Goal: Information Seeking & Learning: Check status

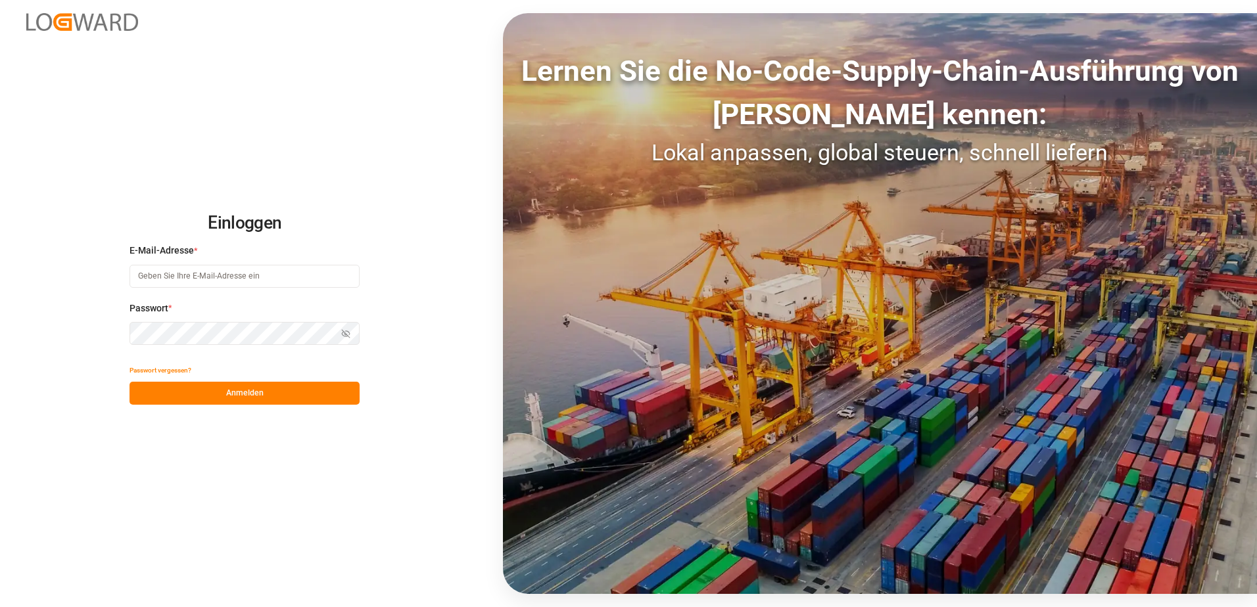
click at [256, 275] on input at bounding box center [244, 276] width 230 height 23
type input "[EMAIL_ADDRESS][PERSON_NAME][DOMAIN_NAME]"
click at [255, 400] on button "Anmelden" at bounding box center [244, 393] width 230 height 23
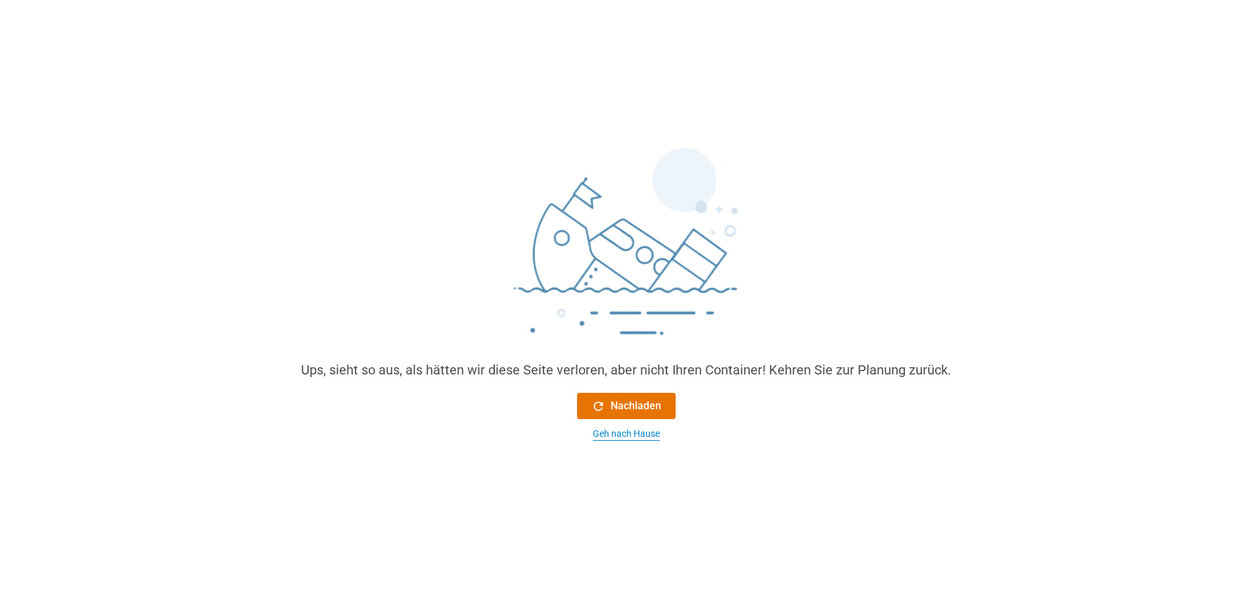
click at [635, 433] on div "Geh nach Hause" at bounding box center [626, 434] width 67 height 14
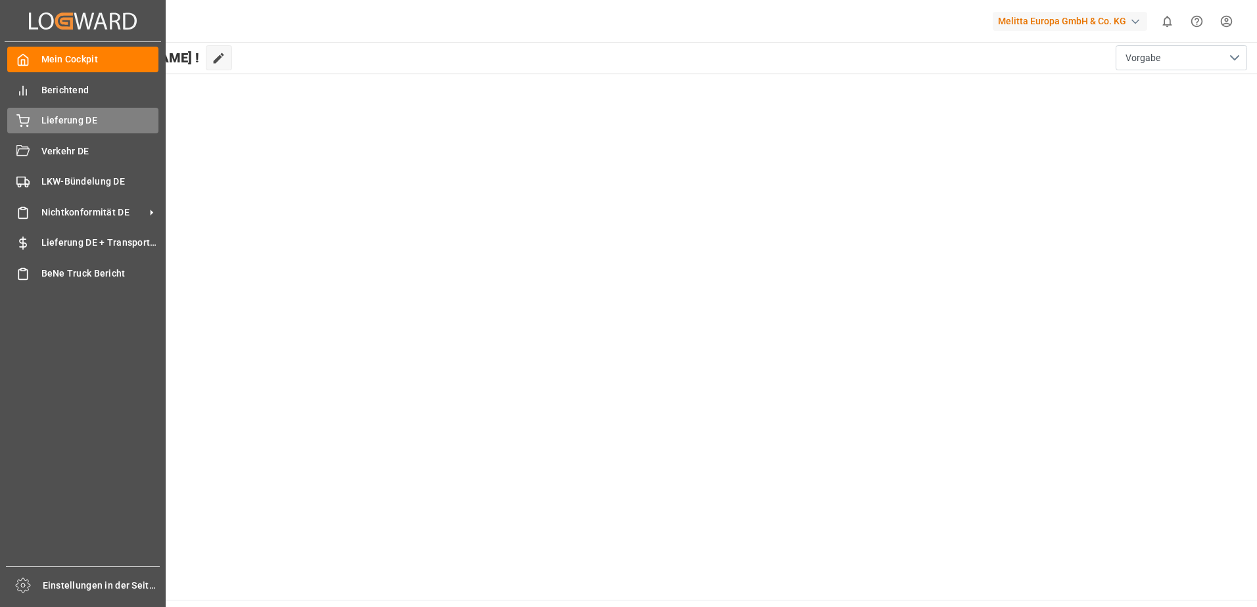
click at [23, 118] on icon at bounding box center [23, 119] width 12 height 9
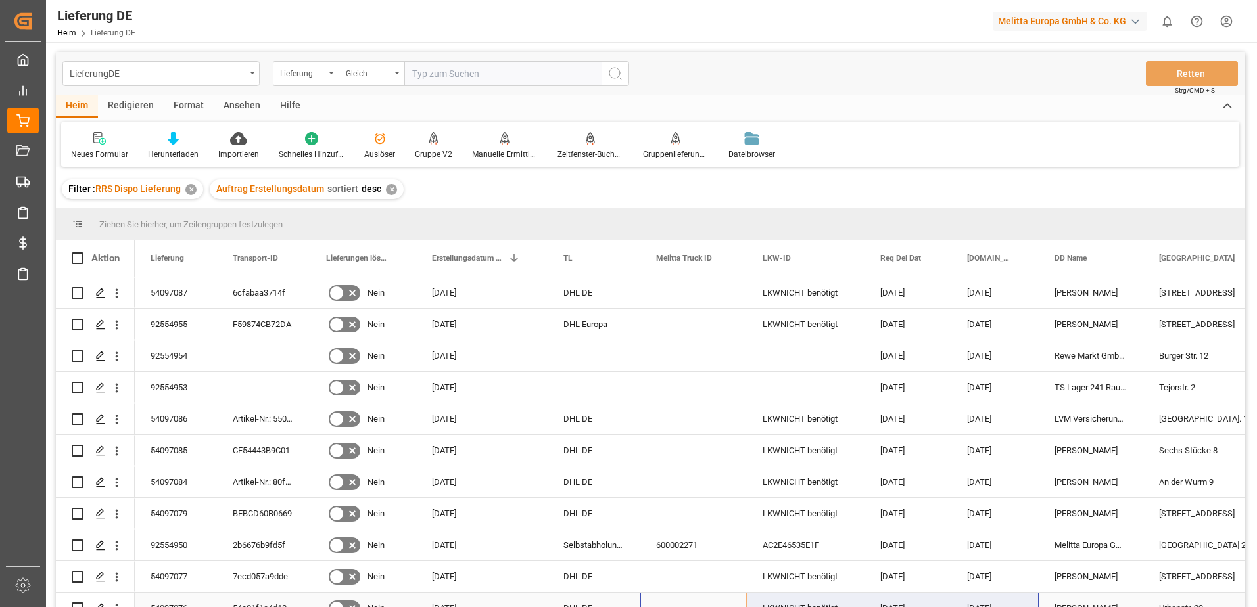
drag, startPoint x: 729, startPoint y: 607, endPoint x: 1004, endPoint y: 593, distance: 274.4
click at [1131, 263] on div "DD Name" at bounding box center [1090, 258] width 104 height 37
click at [1128, 264] on div "DD Name" at bounding box center [1090, 258] width 104 height 37
click at [1127, 261] on div "DD Name" at bounding box center [1090, 258] width 104 height 37
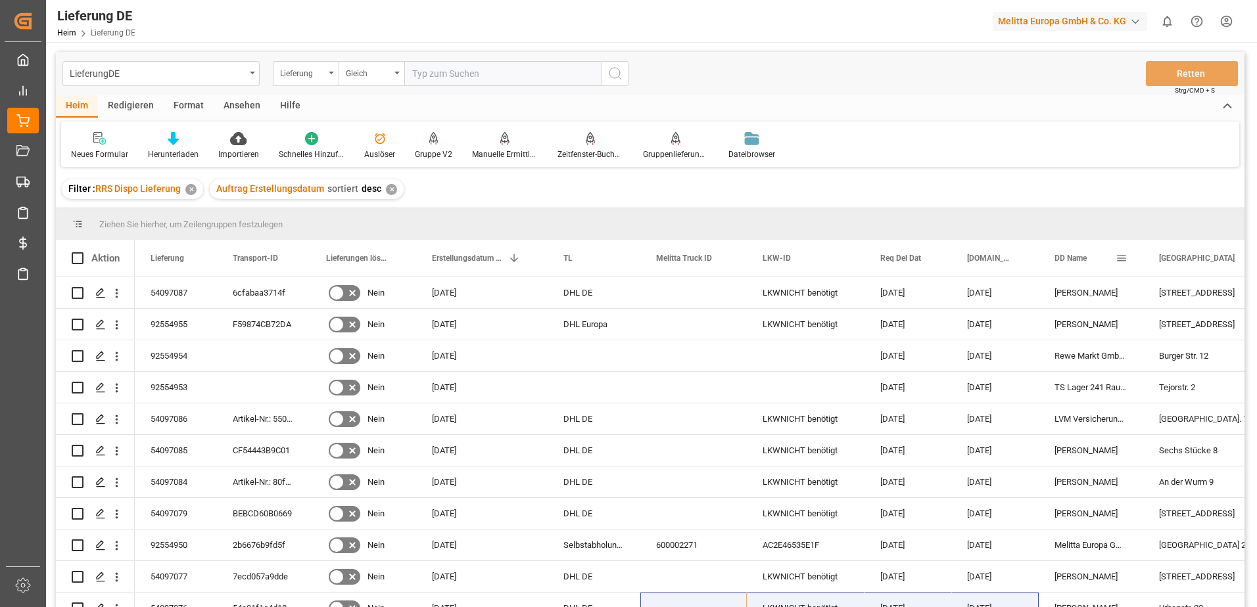
scroll to position [195, 0]
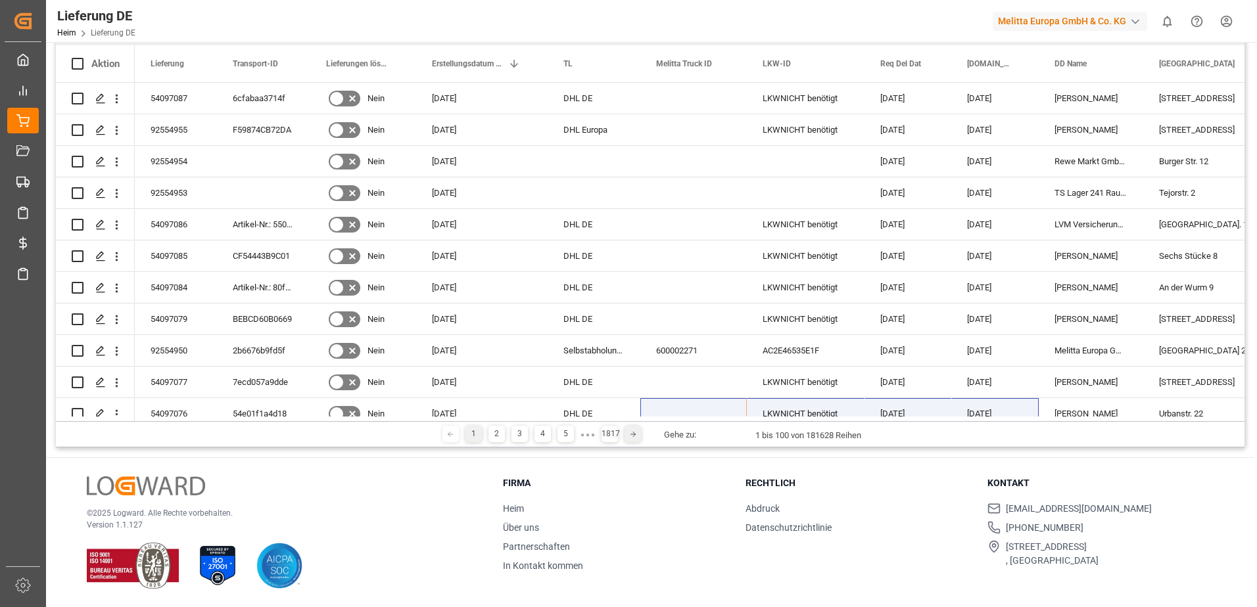
click at [633, 432] on polyline at bounding box center [634, 434] width 3 height 5
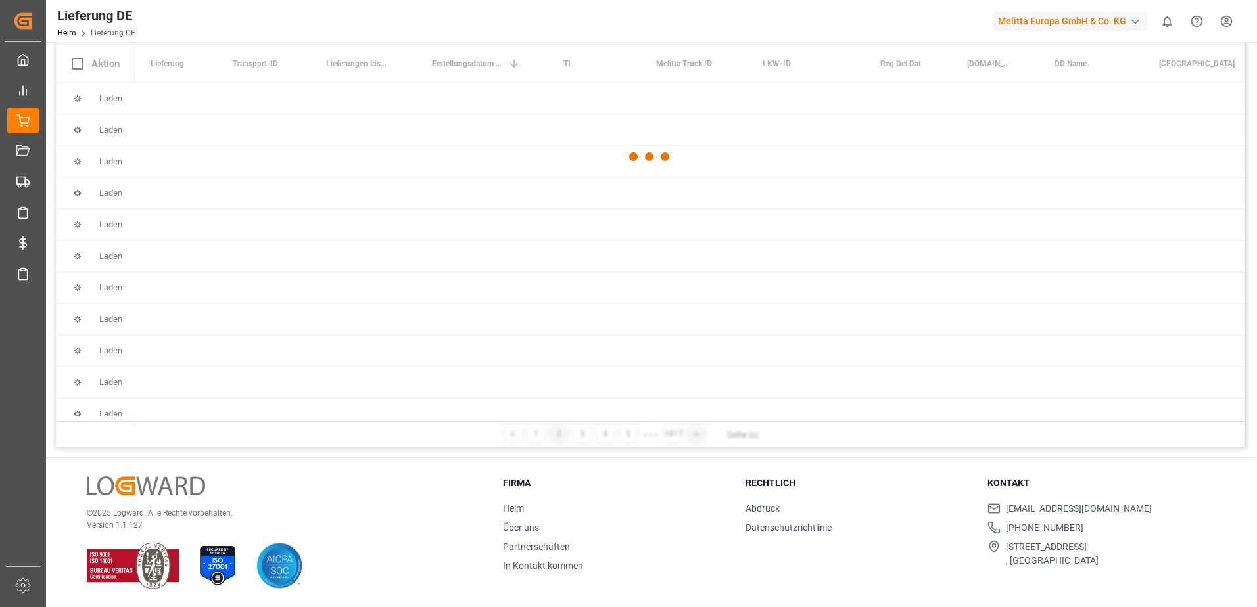
click at [632, 432] on div at bounding box center [650, 156] width 1188 height 599
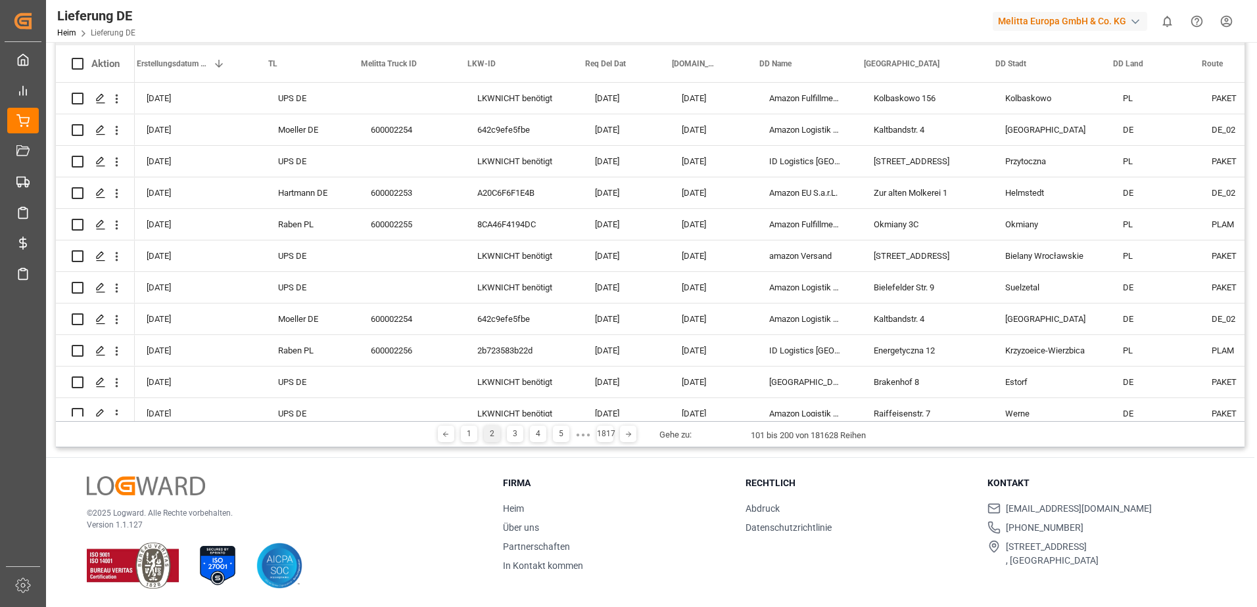
scroll to position [0, 348]
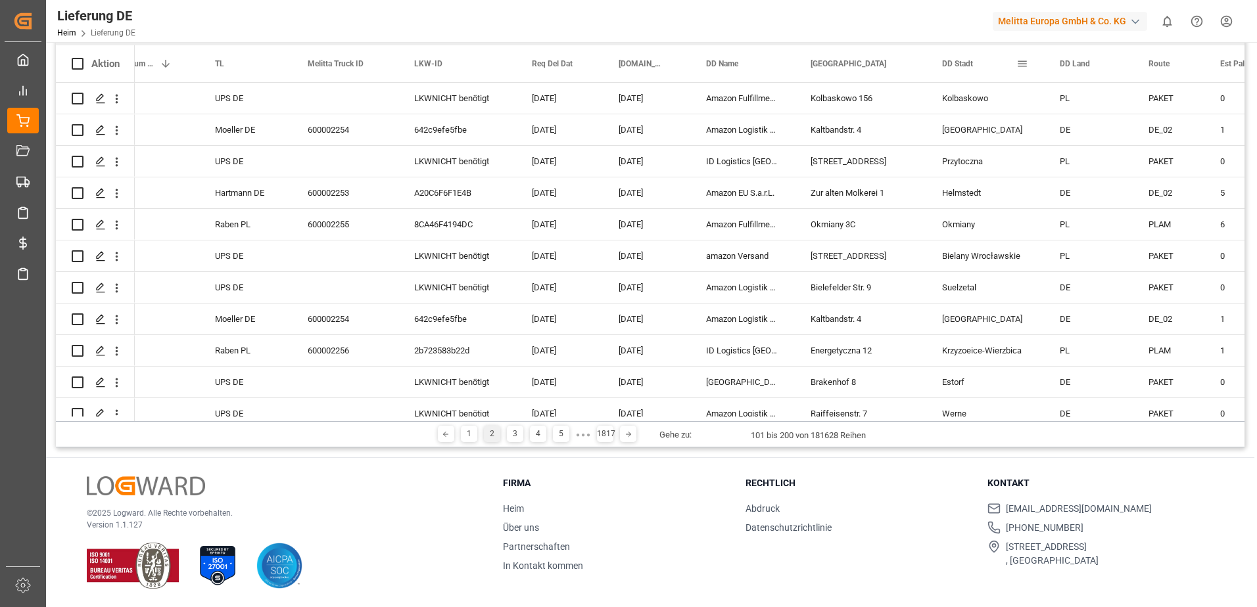
click at [1025, 62] on span at bounding box center [1022, 64] width 12 height 12
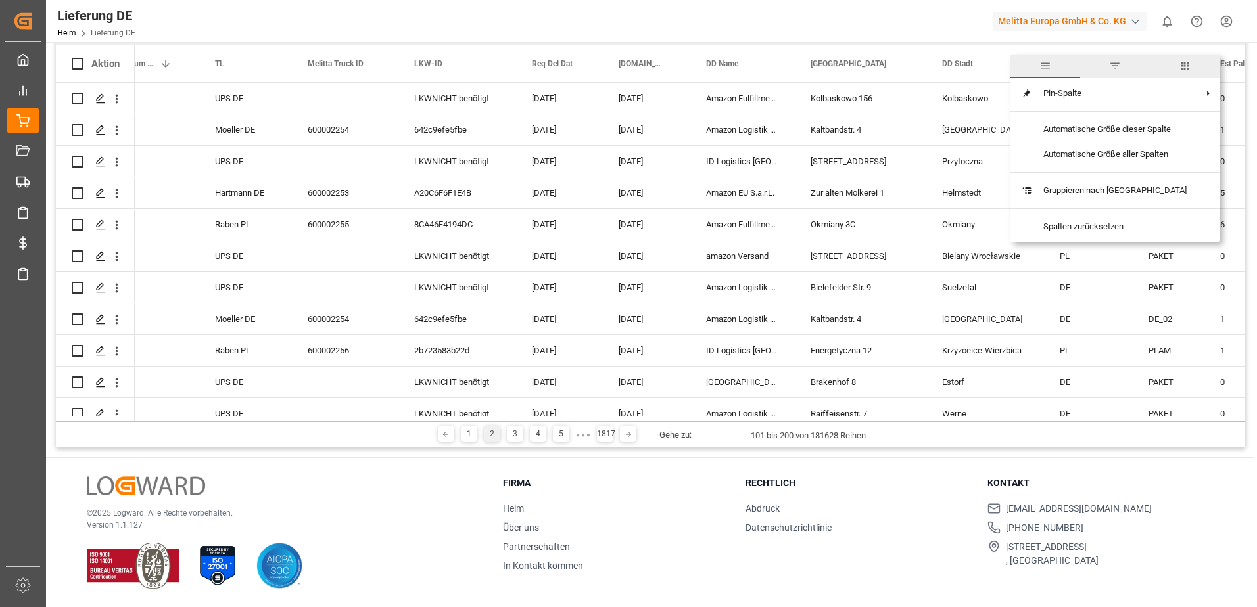
click at [1044, 67] on span "Allgemein" at bounding box center [1045, 66] width 12 height 12
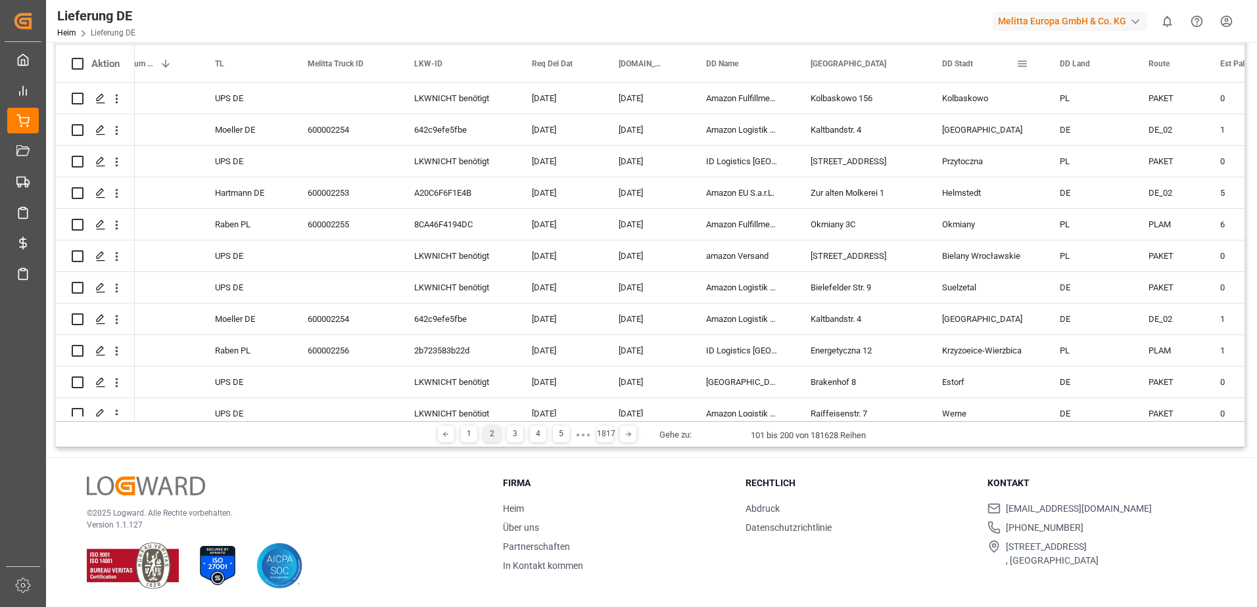
click at [949, 66] on span "DD Stadt" at bounding box center [957, 63] width 31 height 9
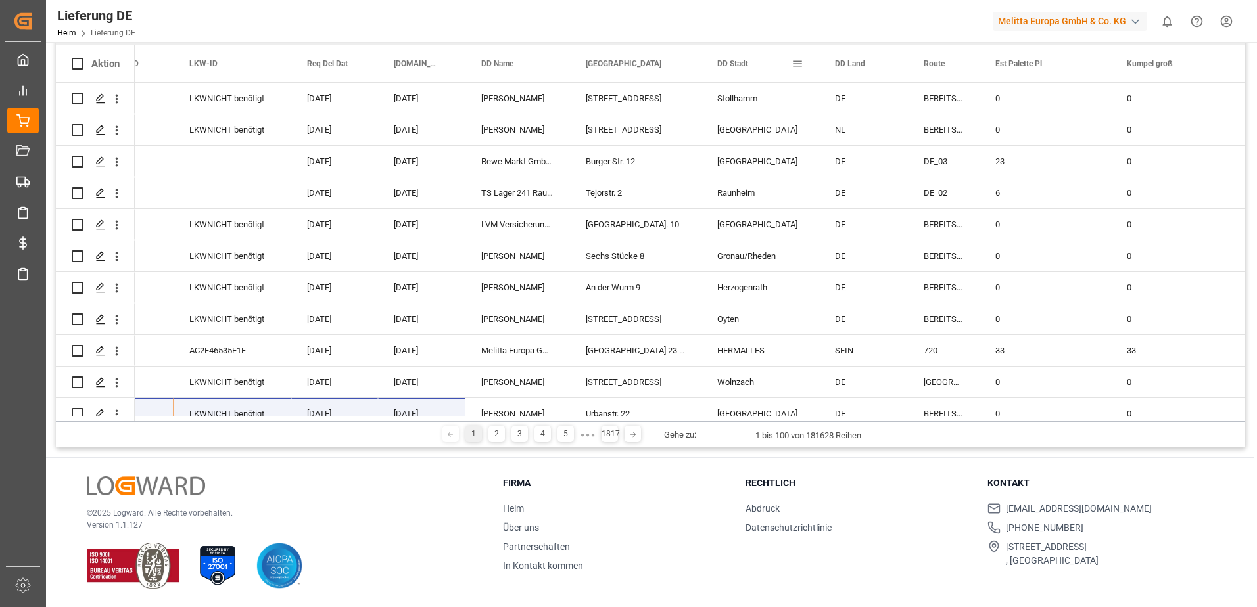
click at [741, 64] on span "DD Stadt" at bounding box center [732, 63] width 31 height 9
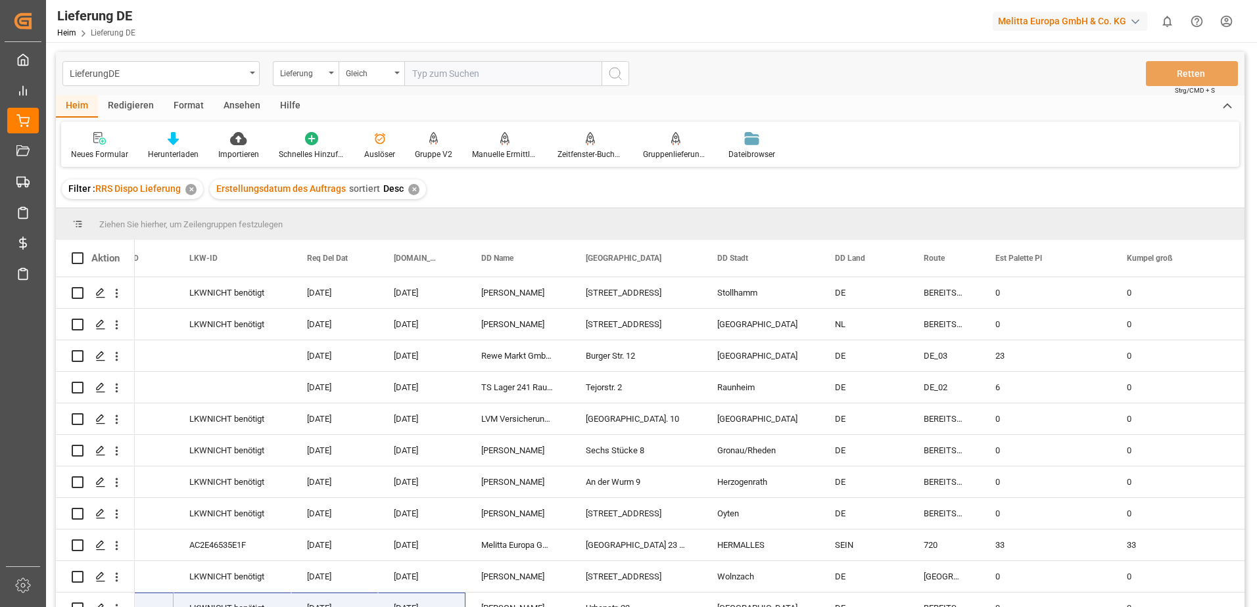
click at [422, 72] on input "text" at bounding box center [502, 73] width 197 height 25
click at [251, 72] on icon "Menü öffnen" at bounding box center [252, 73] width 5 height 3
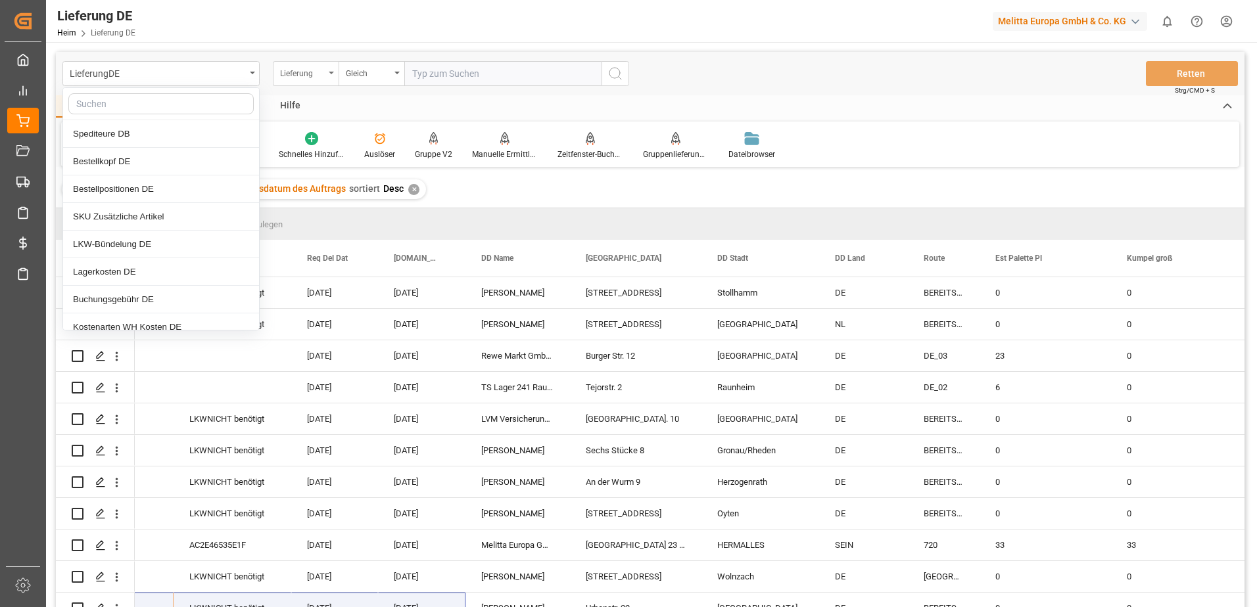
click at [335, 73] on div "Lieferung" at bounding box center [306, 73] width 66 height 25
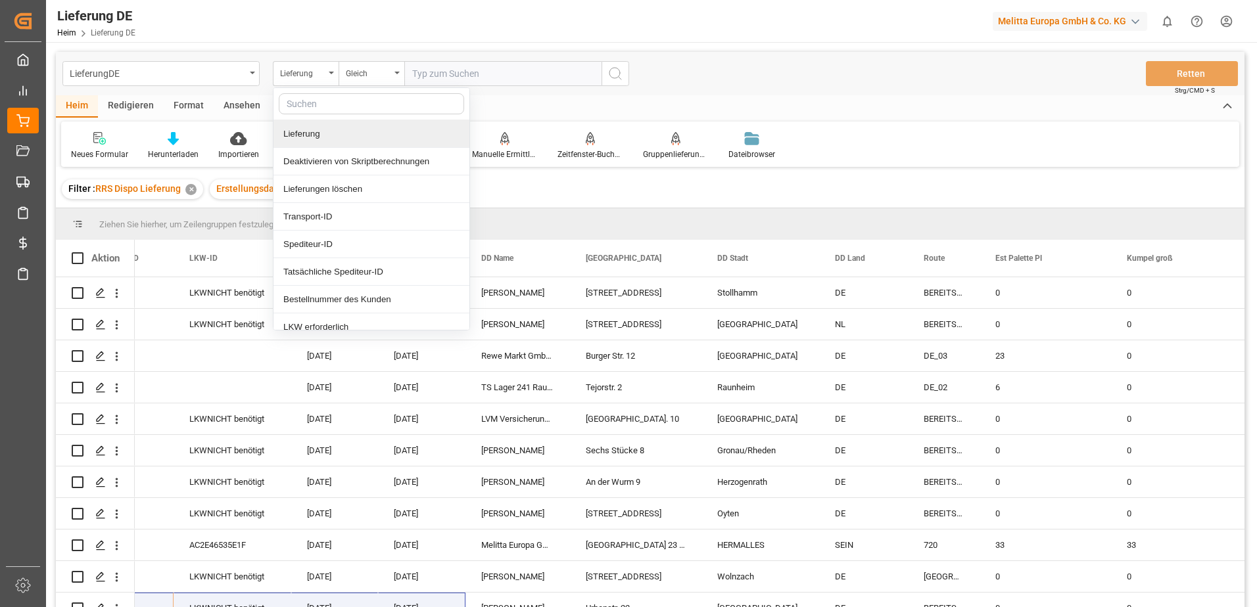
click at [333, 107] on input "text" at bounding box center [371, 103] width 185 height 21
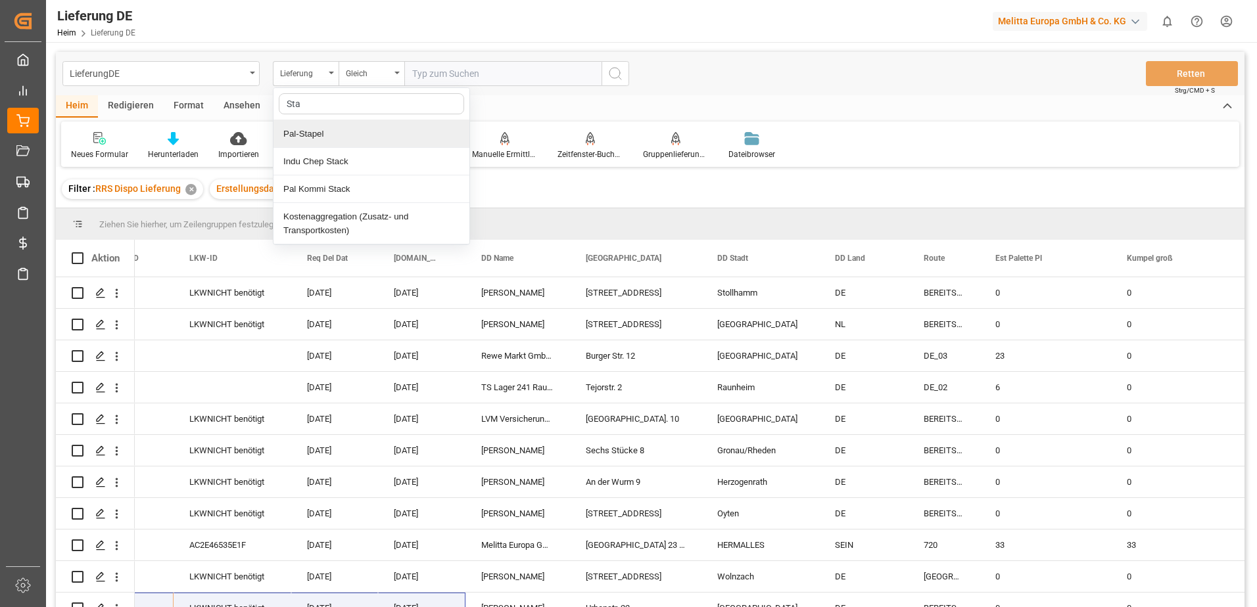
type input "St"
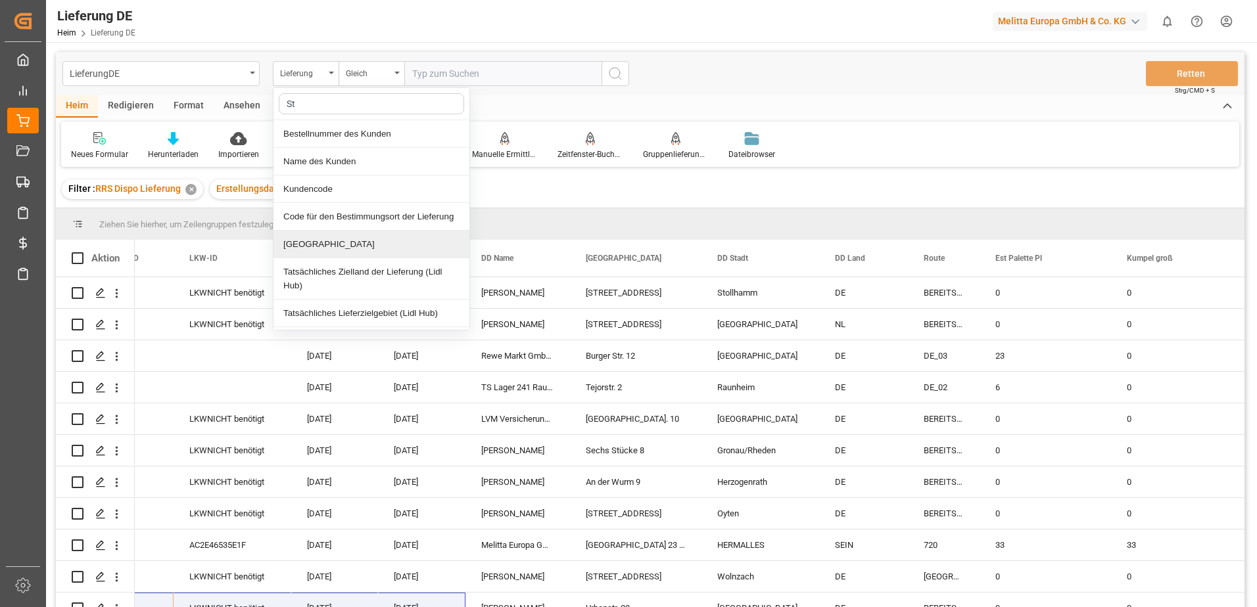
click at [323, 247] on div "[GEOGRAPHIC_DATA]" at bounding box center [371, 245] width 196 height 28
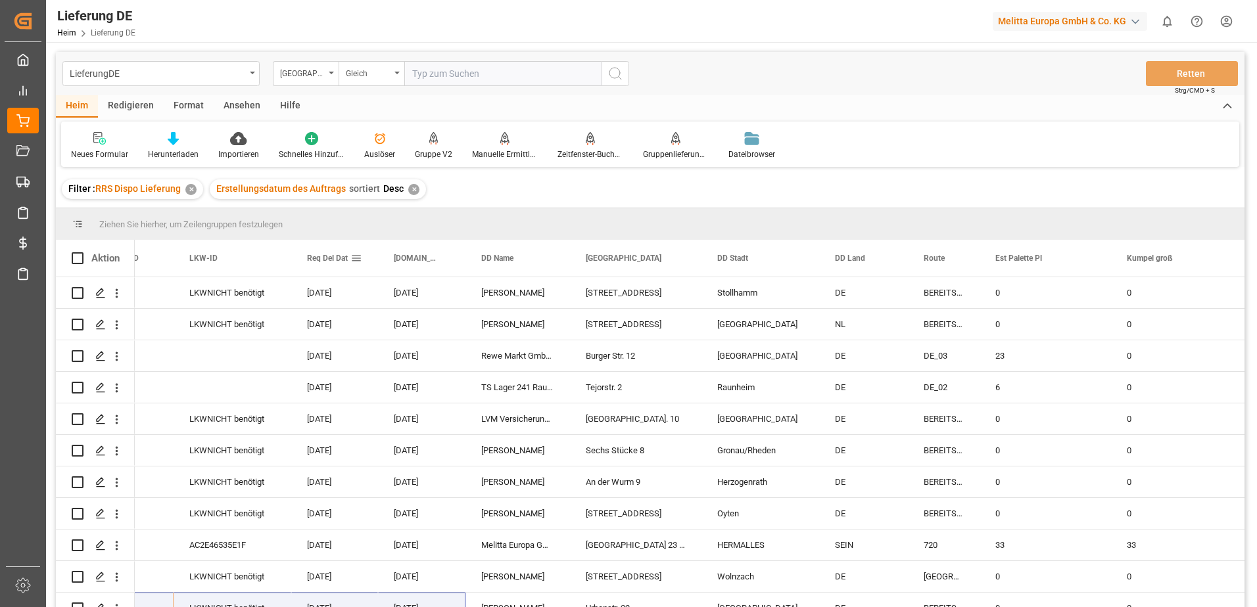
click at [323, 247] on div "Req Del Dat" at bounding box center [328, 258] width 43 height 37
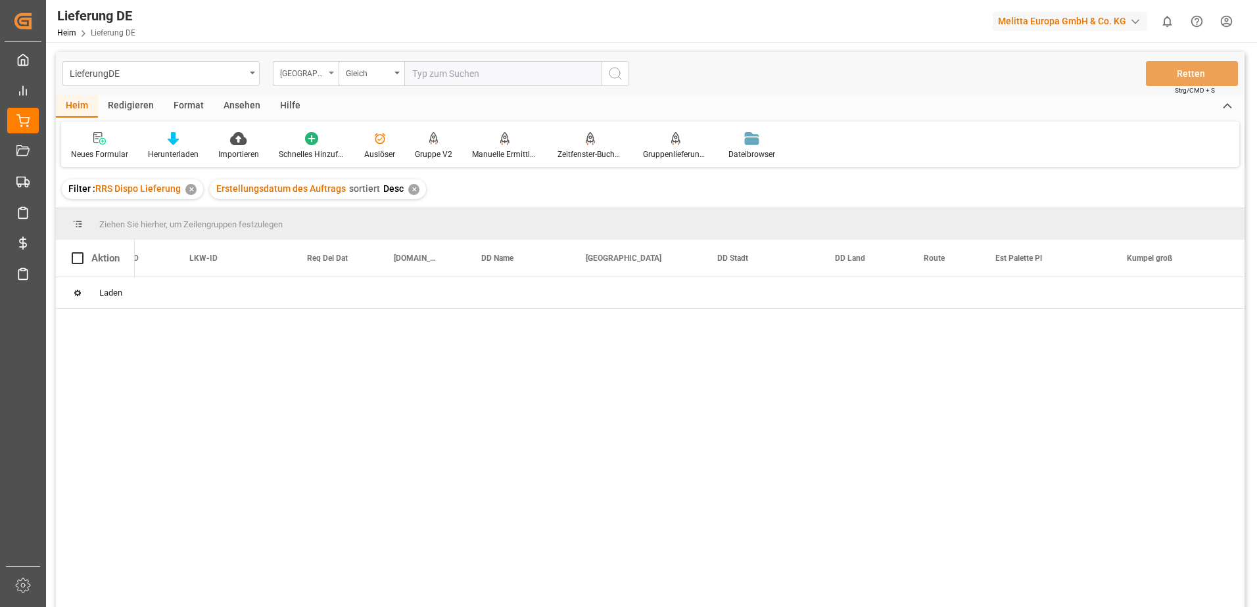
click at [331, 75] on div "[GEOGRAPHIC_DATA]" at bounding box center [306, 73] width 66 height 25
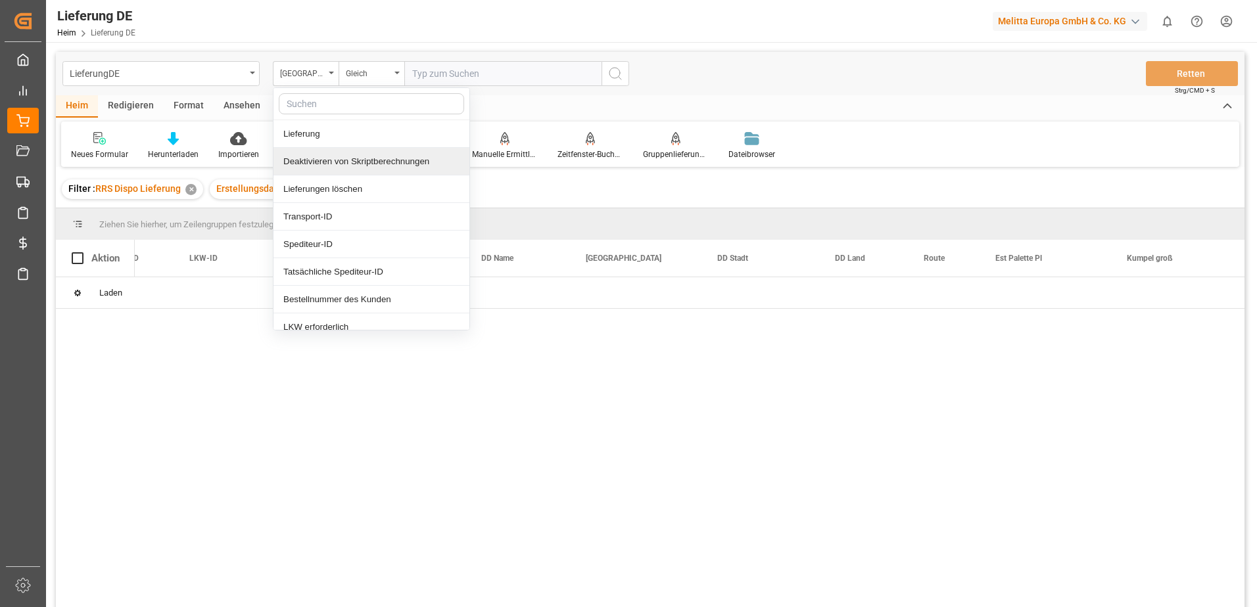
click at [316, 103] on input "text" at bounding box center [371, 103] width 185 height 21
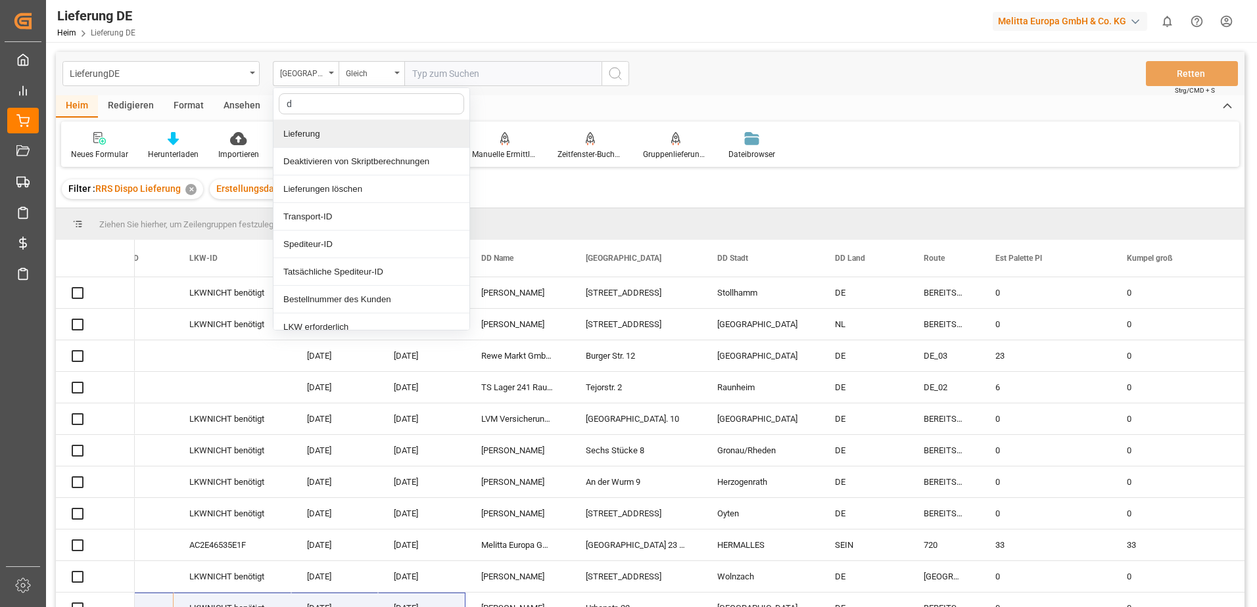
type input "dd"
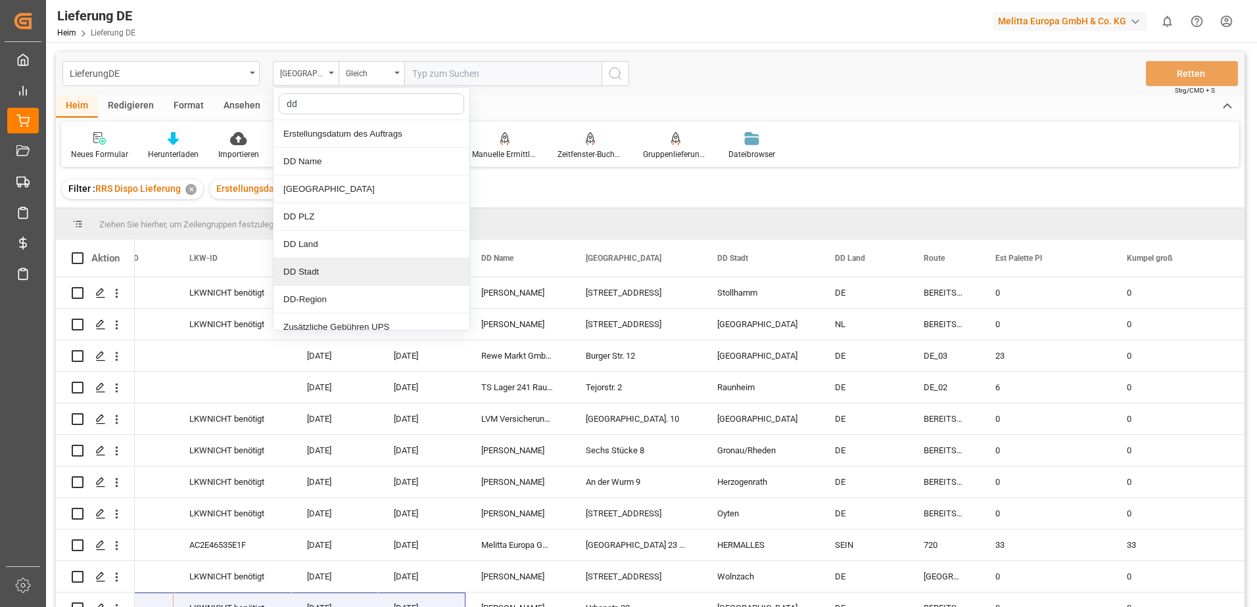
click at [310, 273] on div "DD Stadt" at bounding box center [371, 272] width 196 height 28
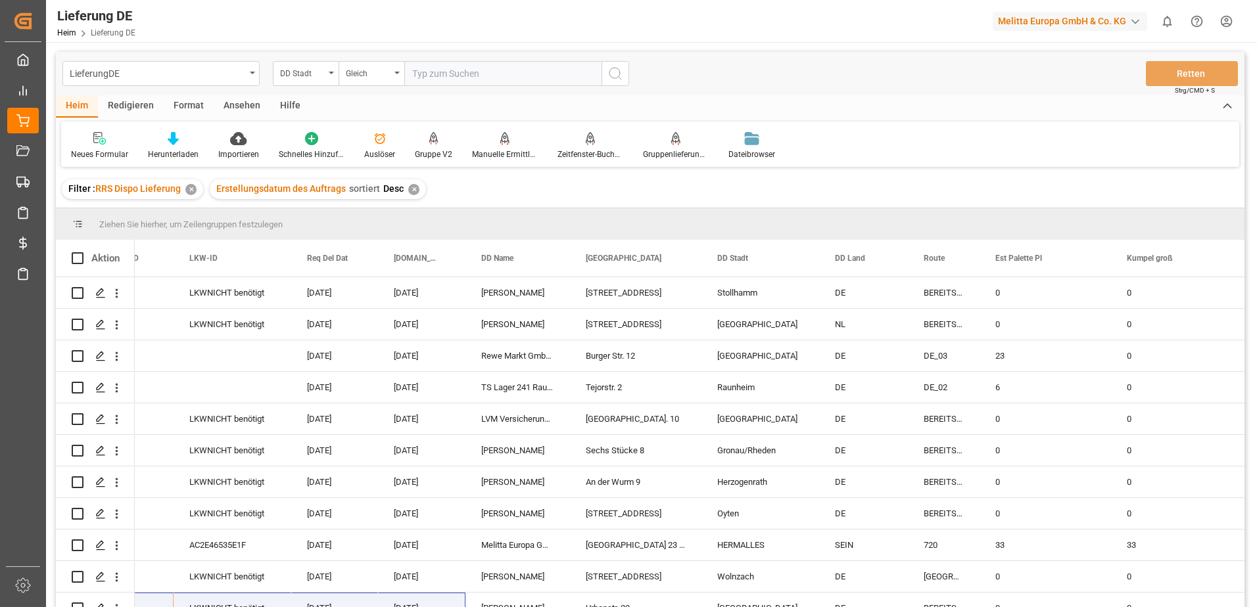
click at [464, 75] on input "text" at bounding box center [502, 73] width 197 height 25
type input "Straubing"
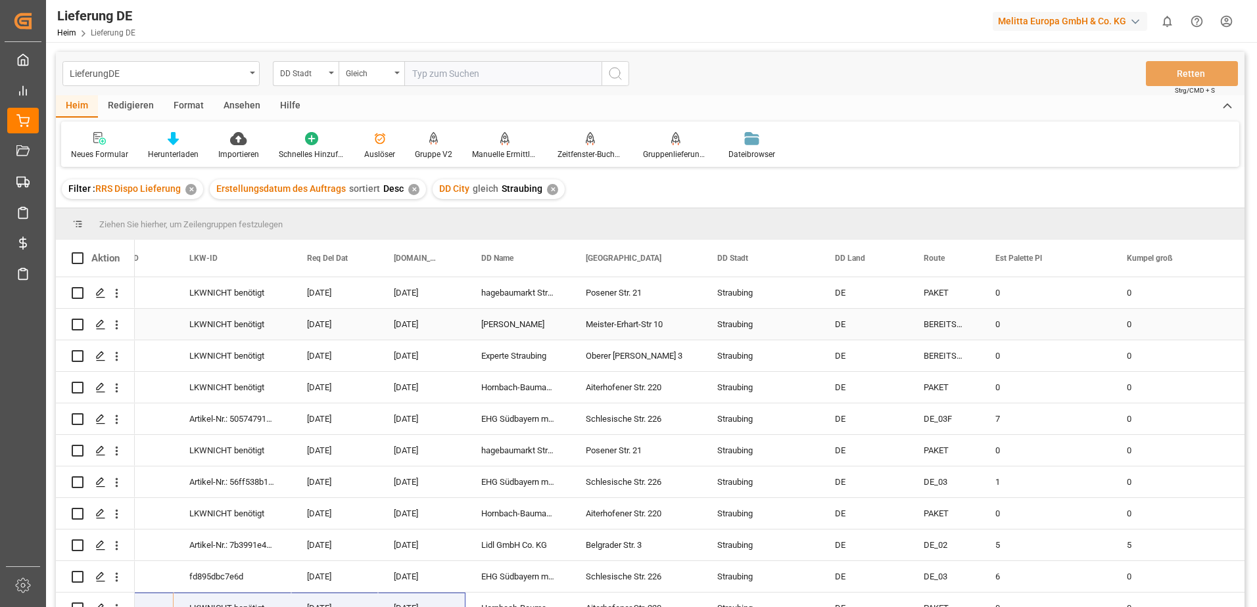
click at [404, 320] on div "[DATE]" at bounding box center [421, 324] width 87 height 31
